Goal: Check status: Check status

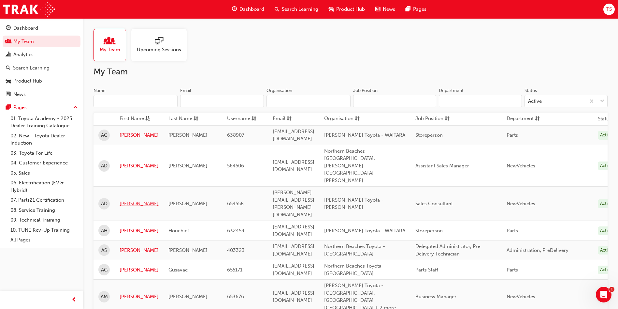
click at [131, 200] on link "[PERSON_NAME]" at bounding box center [139, 203] width 39 height 7
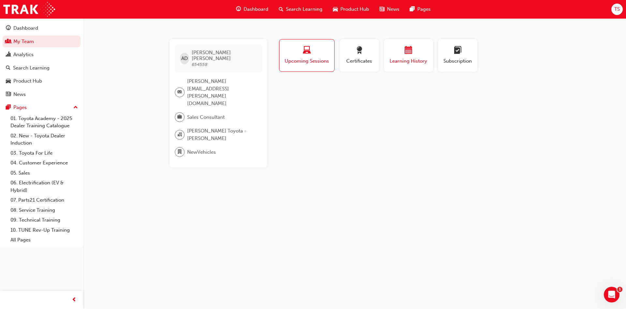
click at [405, 46] on span "calendar-icon" at bounding box center [408, 50] width 8 height 9
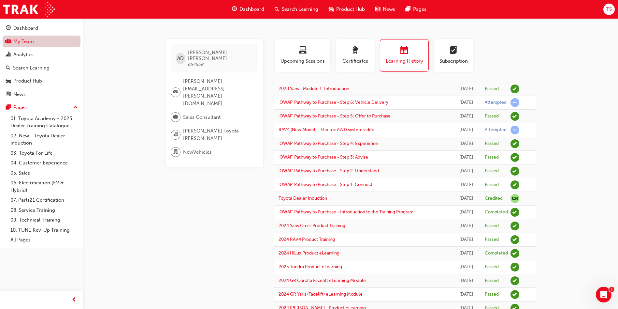
click at [45, 42] on link "My Team" at bounding box center [42, 42] width 78 height 12
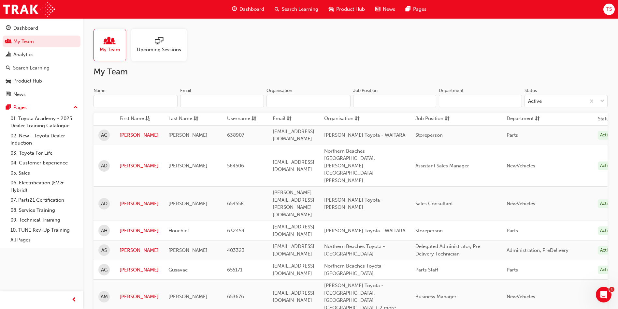
click at [145, 99] on input "Name" at bounding box center [136, 101] width 84 height 12
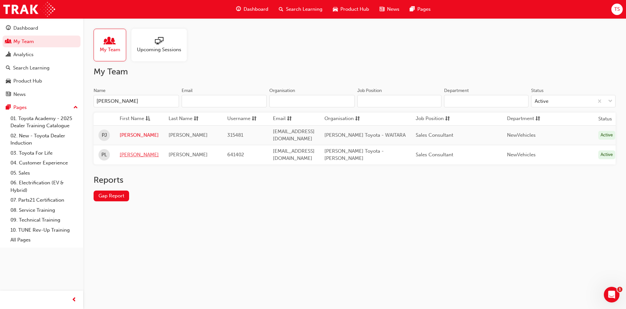
type input "[PERSON_NAME]"
click at [129, 151] on link "[PERSON_NAME]" at bounding box center [139, 154] width 39 height 7
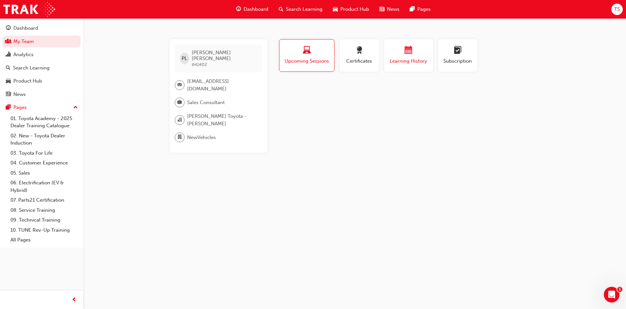
click at [395, 56] on div "button" at bounding box center [408, 51] width 39 height 10
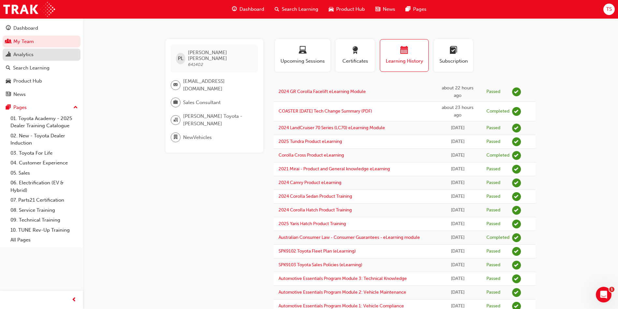
click at [43, 51] on div "Analytics" at bounding box center [41, 55] width 71 height 8
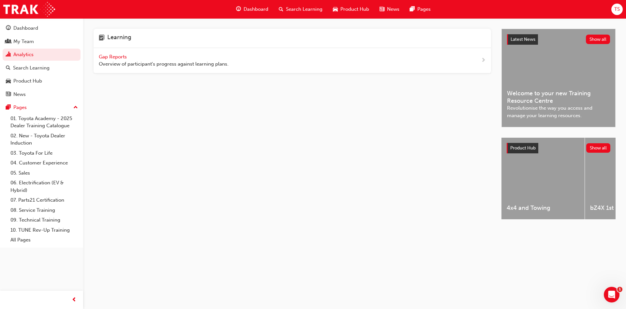
click at [120, 57] on span "Gap Reports" at bounding box center [113, 57] width 29 height 6
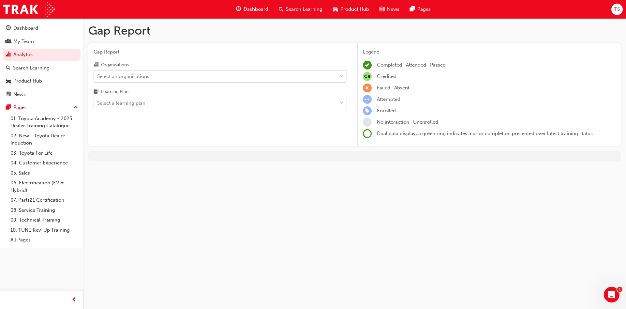
click at [256, 77] on div "Select an organisations" at bounding box center [215, 75] width 243 height 11
click at [98, 77] on input "Organisations Select an organisations" at bounding box center [97, 76] width 1 height 6
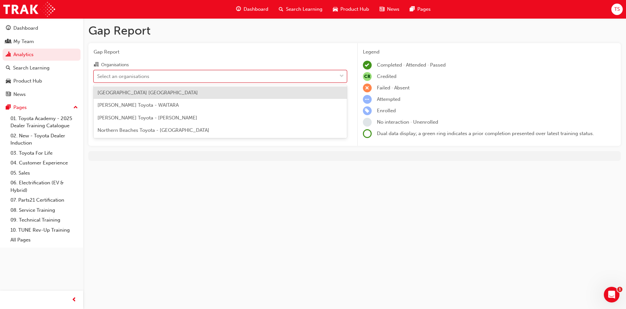
click at [246, 121] on div "[PERSON_NAME] Toyota - [PERSON_NAME]" at bounding box center [220, 117] width 253 height 13
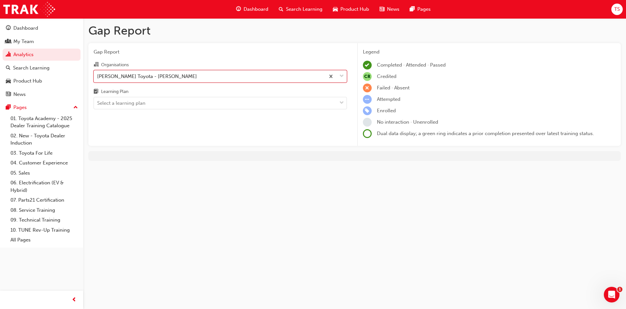
click at [241, 109] on div "Gap Report Organisations option [PERSON_NAME] Toyota - [PERSON_NAME], [GEOGRAPH…" at bounding box center [220, 94] width 264 height 103
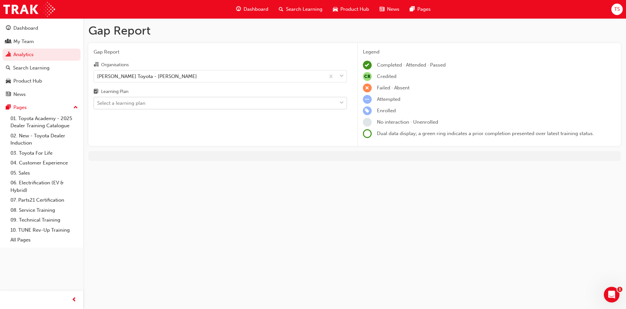
click at [241, 102] on div "Select a learning plan" at bounding box center [215, 102] width 243 height 11
click at [98, 102] on input "Learning Plan Select a learning plan" at bounding box center [97, 103] width 1 height 6
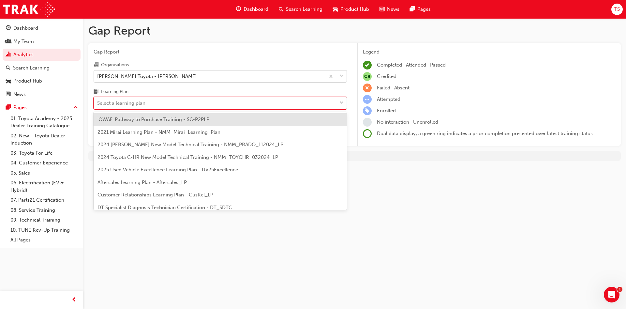
click at [238, 73] on div "[PERSON_NAME] Toyota - [PERSON_NAME]" at bounding box center [209, 75] width 231 height 11
click at [98, 73] on input "Organisations [PERSON_NAME] Toyota - [PERSON_NAME]" at bounding box center [97, 76] width 1 height 6
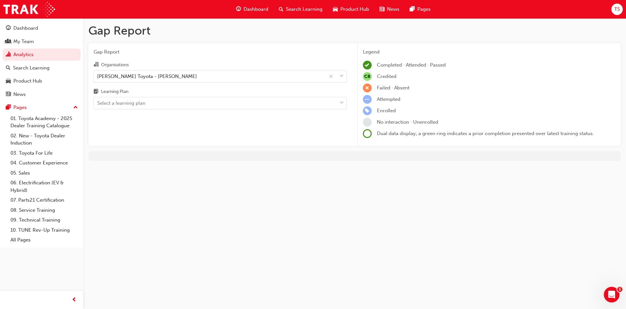
click at [239, 39] on div "Gap Report Gap Report Organisations [PERSON_NAME] Toyota - [PERSON_NAME] Learni…" at bounding box center [354, 94] width 542 height 153
click at [215, 107] on div "Select a learning plan" at bounding box center [215, 102] width 243 height 11
click at [98, 106] on input "Learning Plan Select a learning plan" at bounding box center [97, 103] width 1 height 6
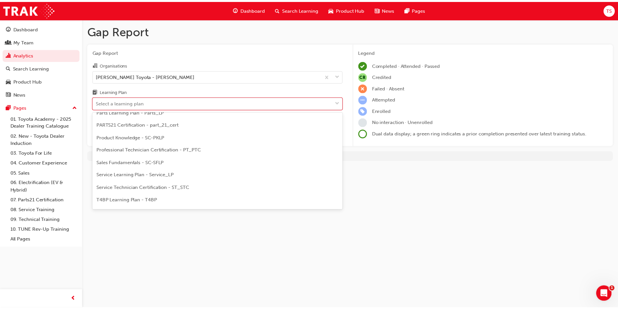
scroll to position [147, 0]
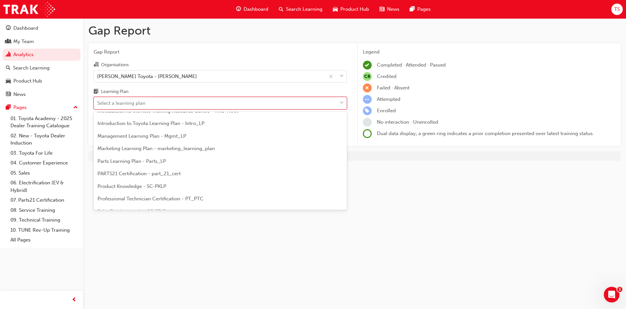
click at [182, 51] on span "Gap Report" at bounding box center [220, 51] width 253 height 7
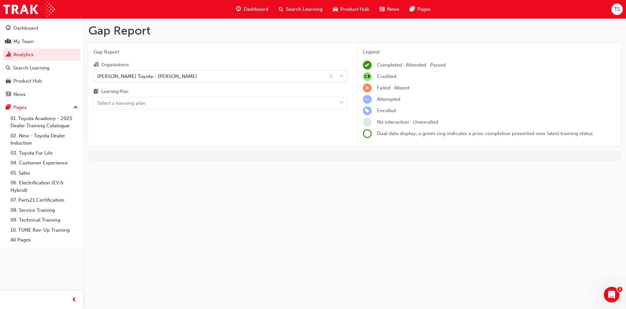
click at [285, 95] on div "Learning Plan" at bounding box center [220, 92] width 253 height 9
click at [98, 100] on input "Learning Plan Select a learning plan" at bounding box center [97, 103] width 1 height 6
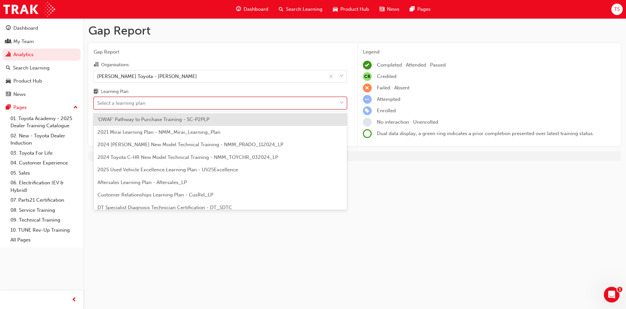
click at [284, 100] on div "Select a learning plan" at bounding box center [215, 102] width 243 height 11
click at [98, 100] on input "Learning Plan option 'OWAF' Pathway to Purchase Training - SC-P2PLP focused, 1 …" at bounding box center [97, 103] width 1 height 6
click at [147, 122] on span "'OWAF' Pathway to Purchase Training - SC-P2PLP" at bounding box center [153, 119] width 112 height 6
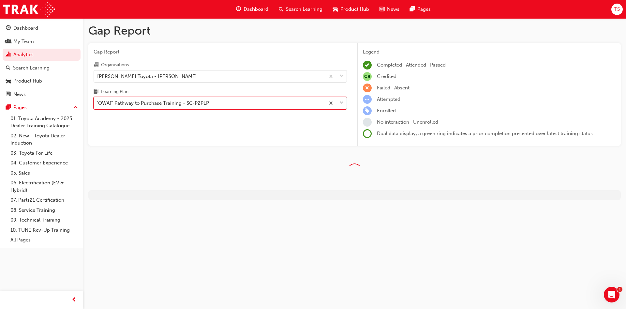
click at [163, 100] on div "'OWAF' Pathway to Purchase Training - SC-P2PLP" at bounding box center [153, 102] width 112 height 7
click at [98, 100] on input "Learning Plan option 'OWAF' Pathway to Purchase Training - SC-P2PLP, selected. …" at bounding box center [97, 103] width 1 height 6
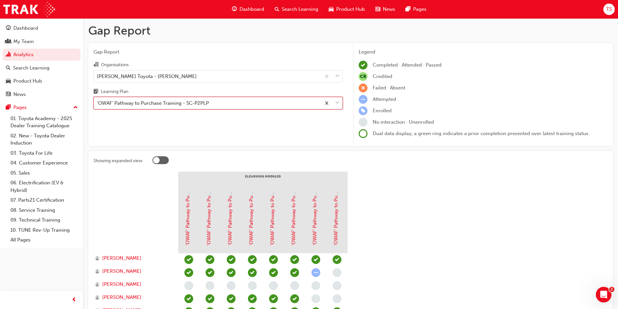
click at [163, 100] on div "'OWAF' Pathway to Purchase Training - SC-P2PLP" at bounding box center [153, 102] width 112 height 7
click at [98, 100] on input "Learning Plan option 'OWAF' Pathway to Purchase Training - SC-P2PLP, selected. …" at bounding box center [97, 103] width 1 height 6
